Goal: Check status: Check status

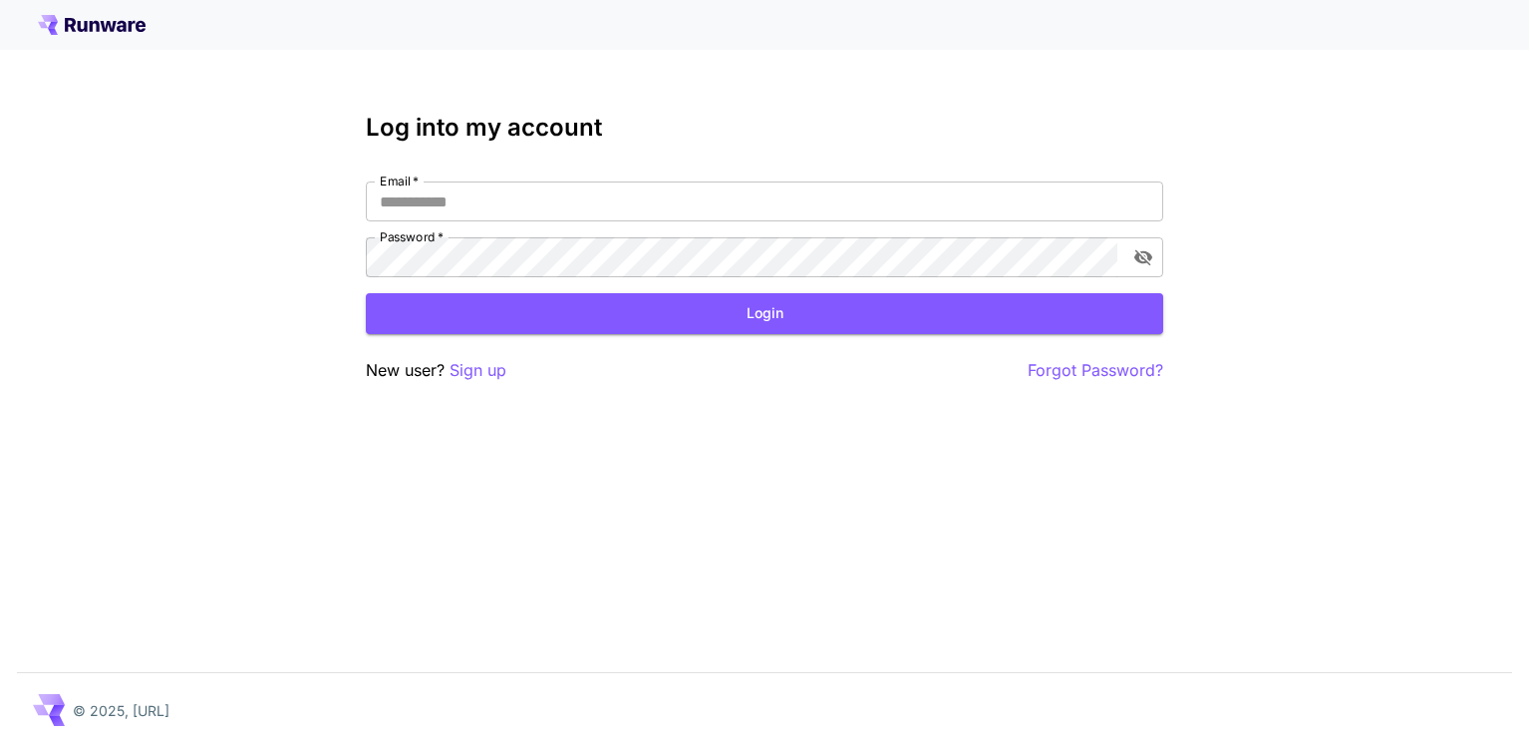
type input "**********"
click at [660, 330] on button "Login" at bounding box center [764, 313] width 797 height 41
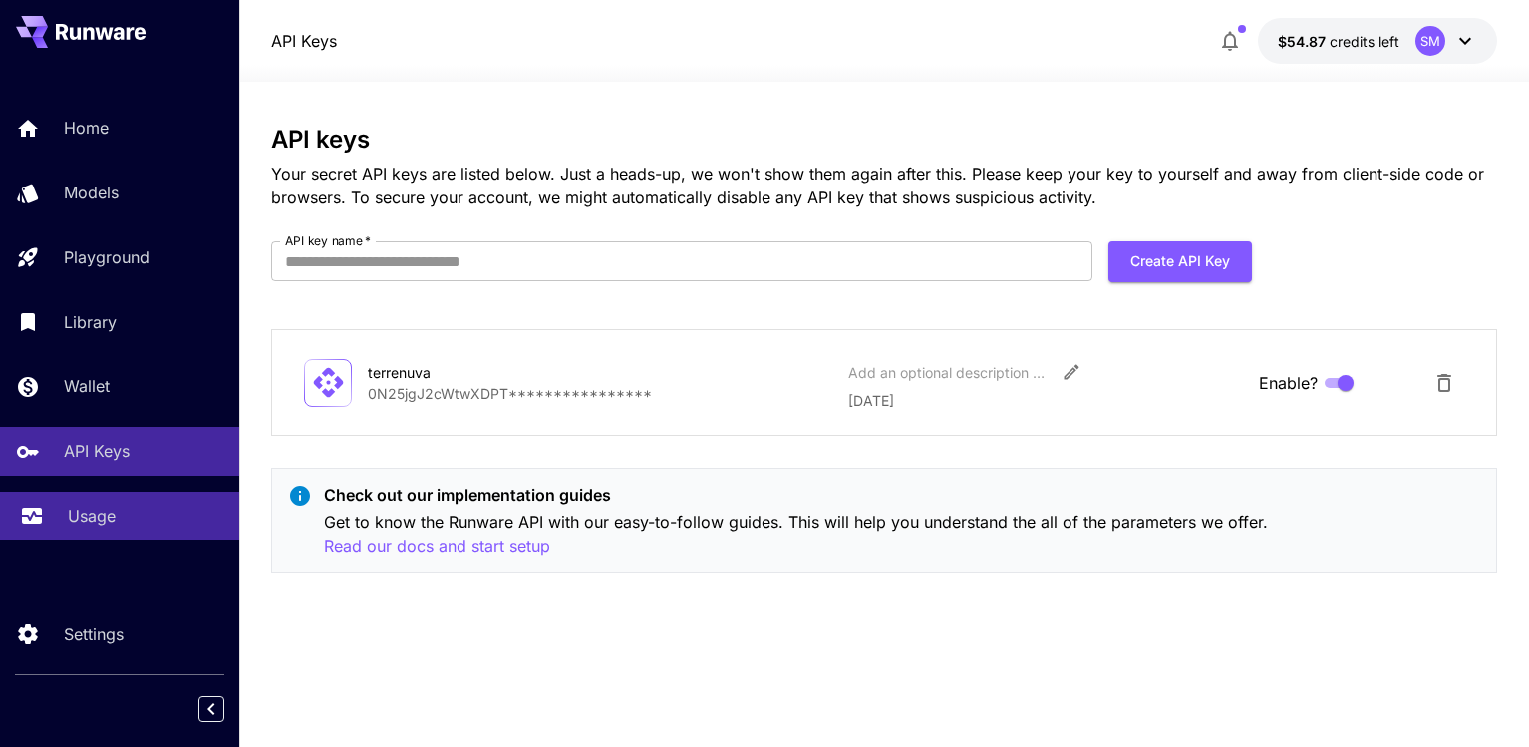
click at [80, 511] on p "Usage" at bounding box center [92, 515] width 48 height 24
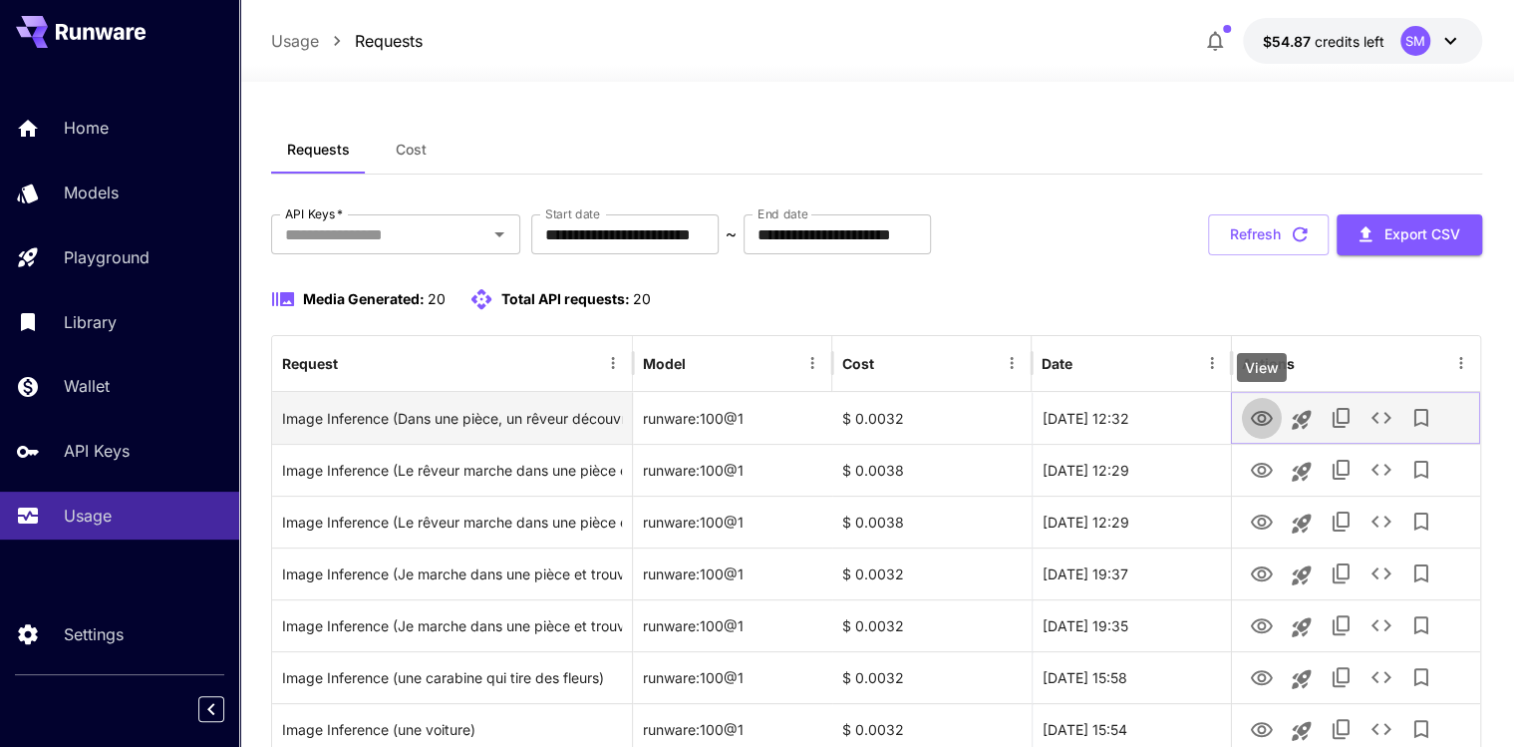
click at [1268, 416] on icon "View" at bounding box center [1262, 419] width 24 height 24
click at [1255, 412] on icon "View" at bounding box center [1262, 418] width 22 height 15
click at [1260, 418] on icon "View" at bounding box center [1262, 419] width 24 height 24
